Goal: Information Seeking & Learning: Learn about a topic

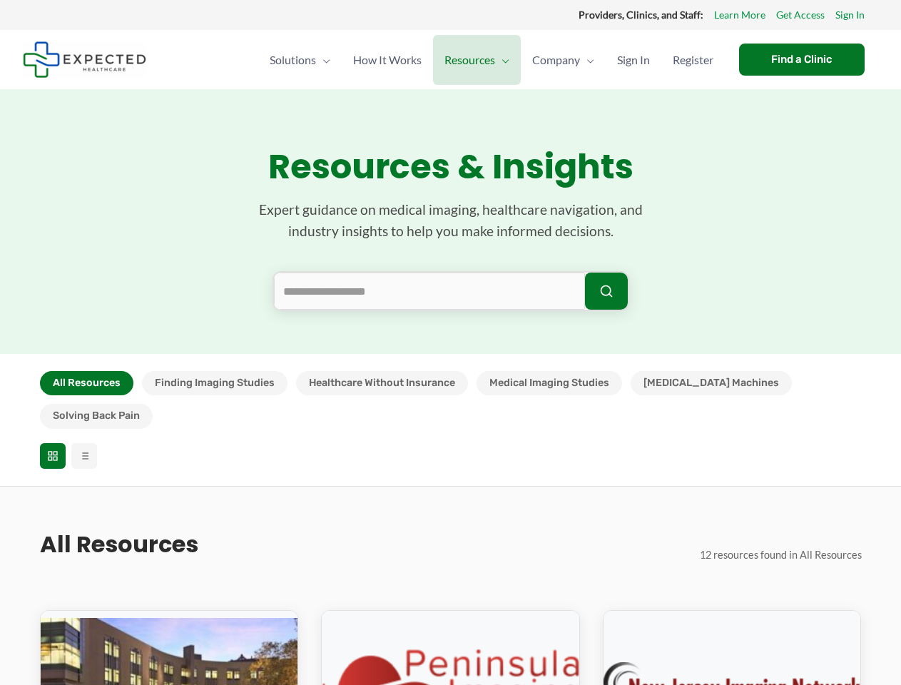
click at [450, 342] on section "Resources & Insights Expert guidance on medical imaging, healthcare navigation,…" at bounding box center [450, 221] width 901 height 265
click at [86, 383] on button "All Resources" at bounding box center [86, 383] width 93 height 24
click at [214, 383] on button "Finding Imaging Studies" at bounding box center [214, 383] width 145 height 24
click at [381, 383] on button "Healthcare Without Insurance" at bounding box center [382, 383] width 172 height 24
click at [549, 383] on button "Medical Imaging Studies" at bounding box center [548, 383] width 145 height 24
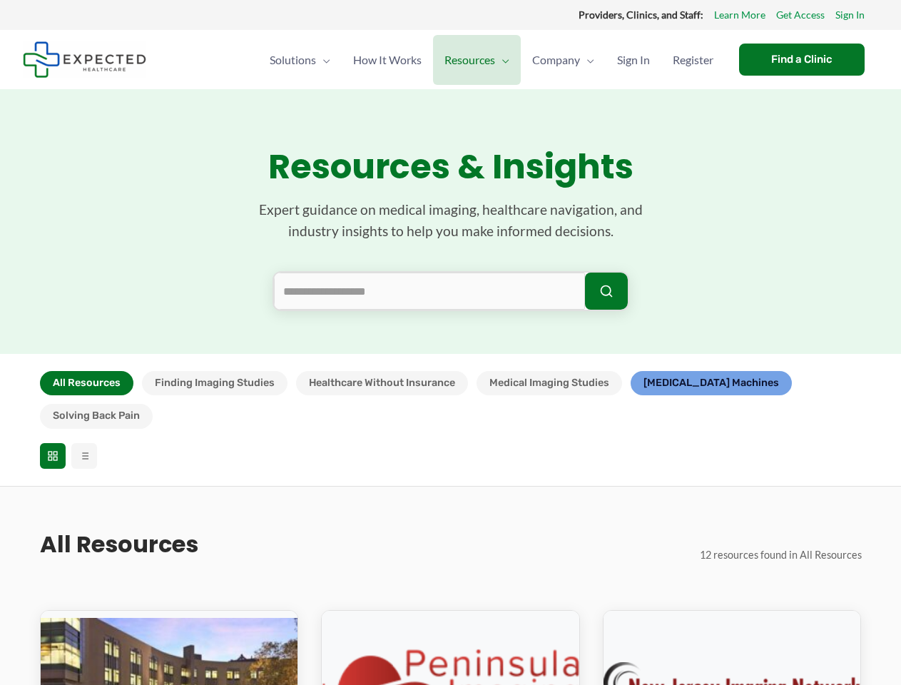
click at [678, 383] on button "[MEDICAL_DATA] Machines" at bounding box center [710, 383] width 161 height 24
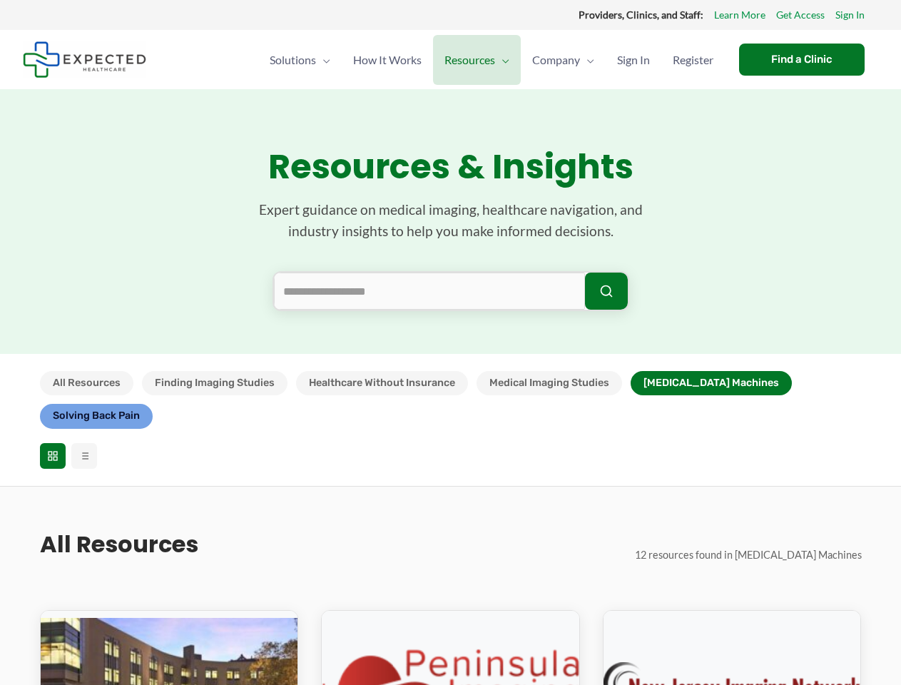
click at [153, 404] on button "Solving Back Pain" at bounding box center [96, 416] width 113 height 24
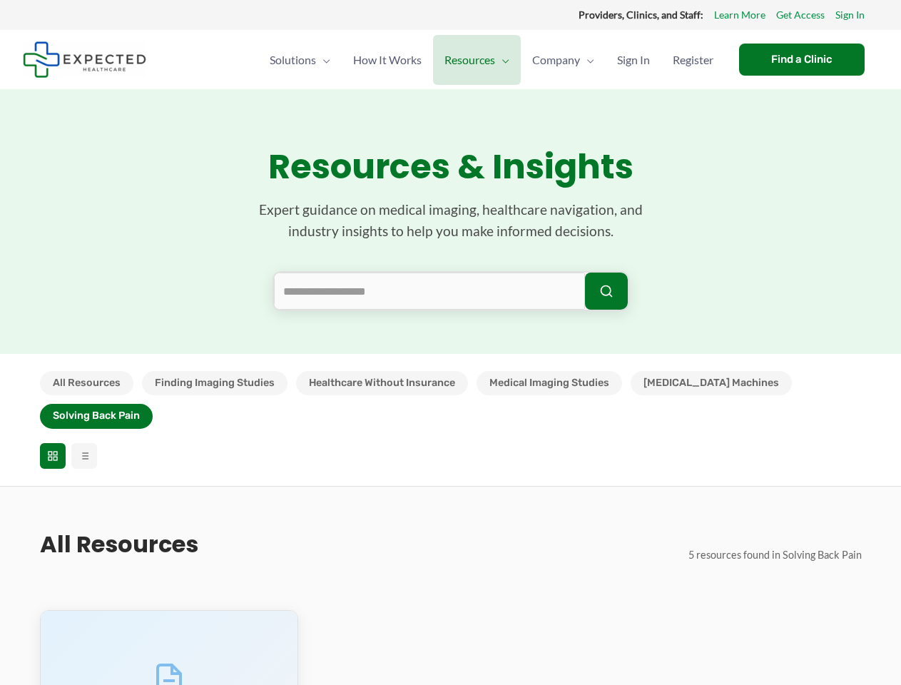
click at [53, 450] on icon at bounding box center [52, 455] width 11 height 11
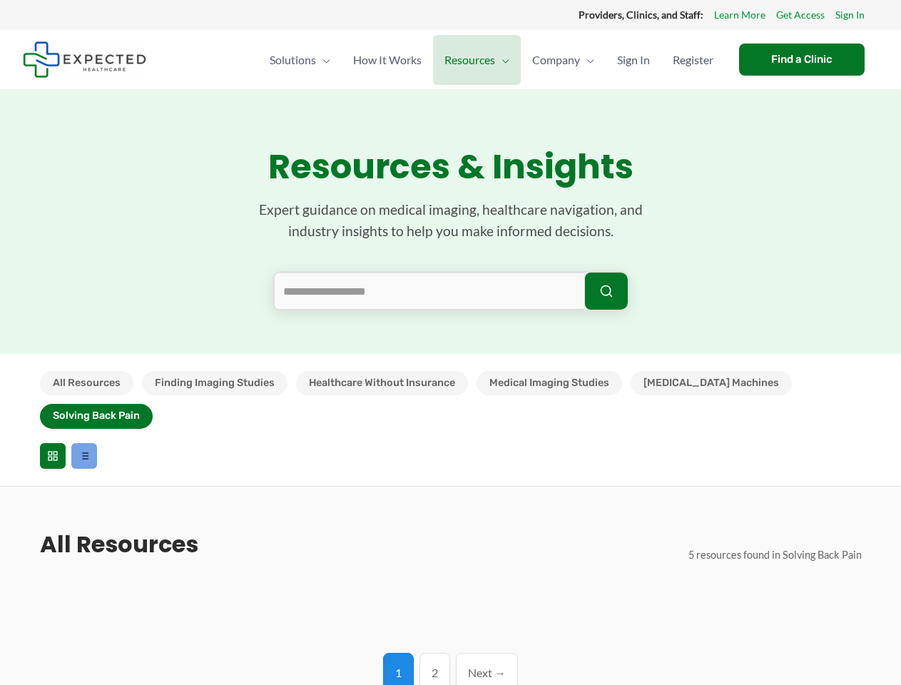
click at [84, 456] on line at bounding box center [85, 456] width 6 height 0
